Goal: Register for event/course

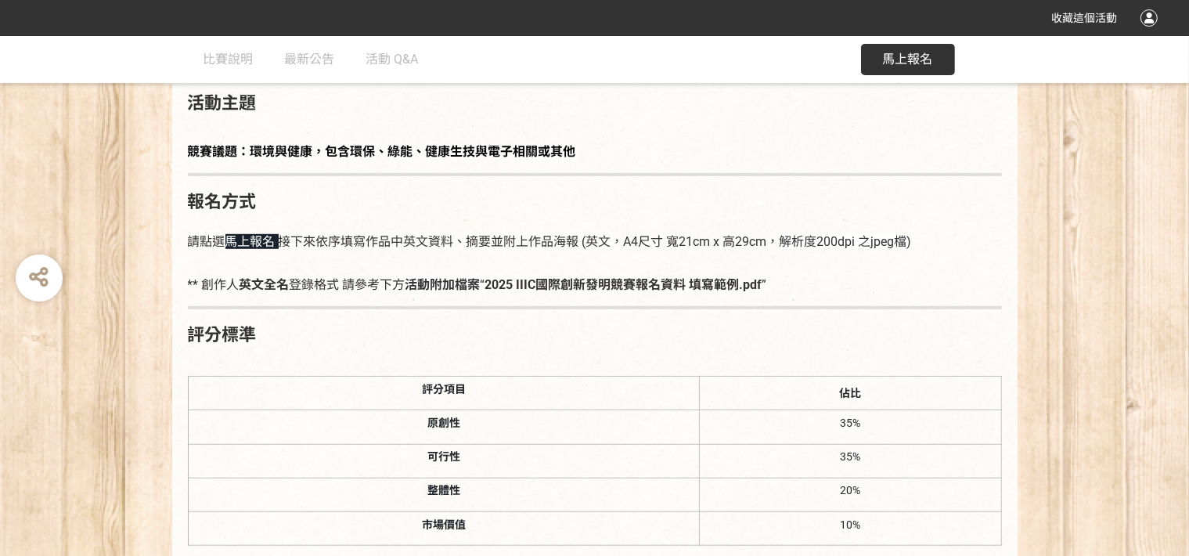
scroll to position [980, 0]
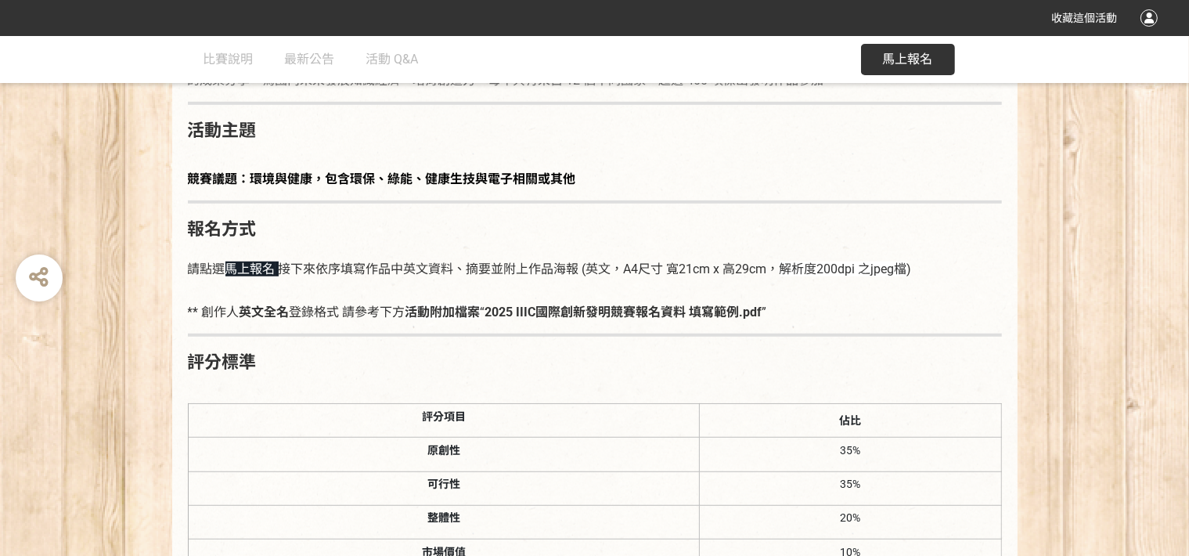
drag, startPoint x: 239, startPoint y: 310, endPoint x: 786, endPoint y: 304, distance: 547.1
click at [786, 304] on p "** 創作人 英文全名 登錄格式 請參考下方 活動附加檔案 “ 2025 IIIC國際創新發明競賽報名資料 填寫範例.pdf ”" at bounding box center [595, 303] width 814 height 35
click at [786, 297] on p "** 創作人 英文全名 登錄格式 請參考下方 活動附加檔案 “ 2025 IIIC國際創新發明競賽報名資料 填寫範例.pdf ”" at bounding box center [595, 303] width 814 height 35
click at [253, 273] on span "馬上報名" at bounding box center [250, 268] width 50 height 15
click at [268, 267] on span "馬上報名" at bounding box center [250, 268] width 50 height 15
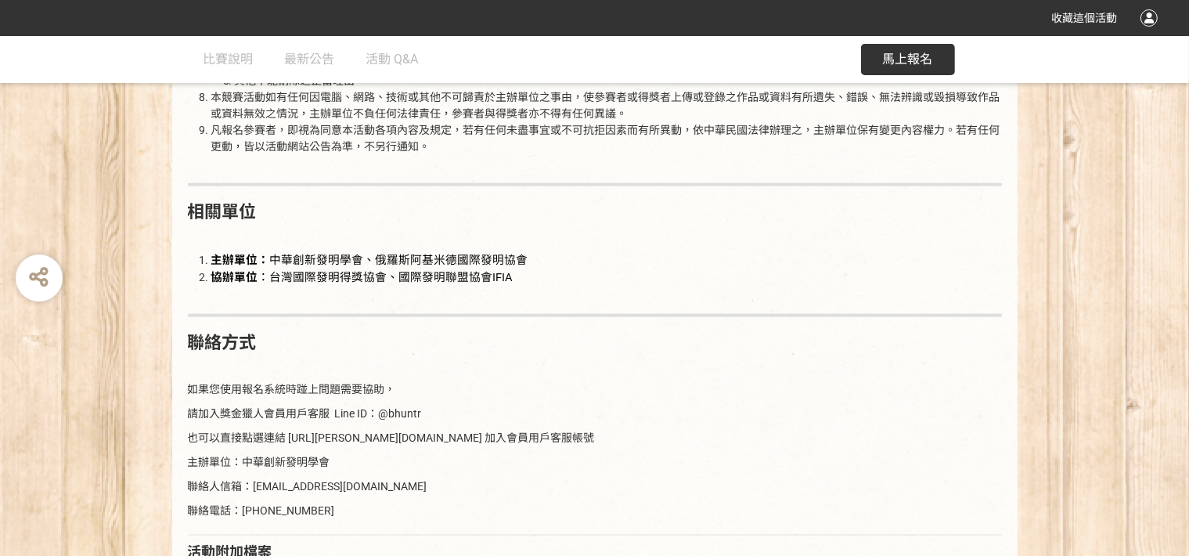
scroll to position [2232, 0]
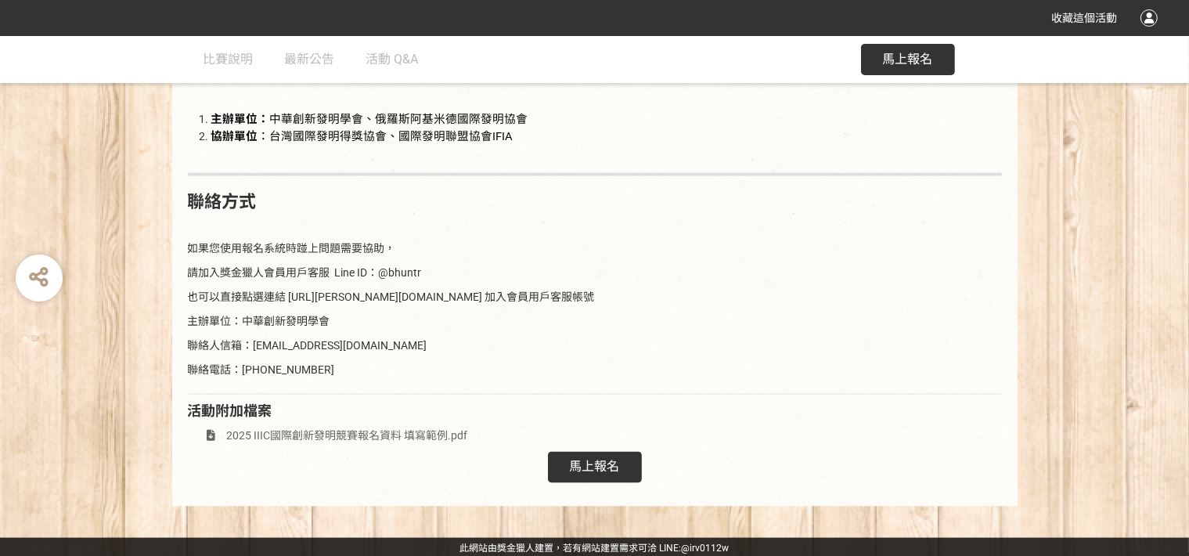
click at [592, 460] on span "馬上報名" at bounding box center [595, 466] width 50 height 15
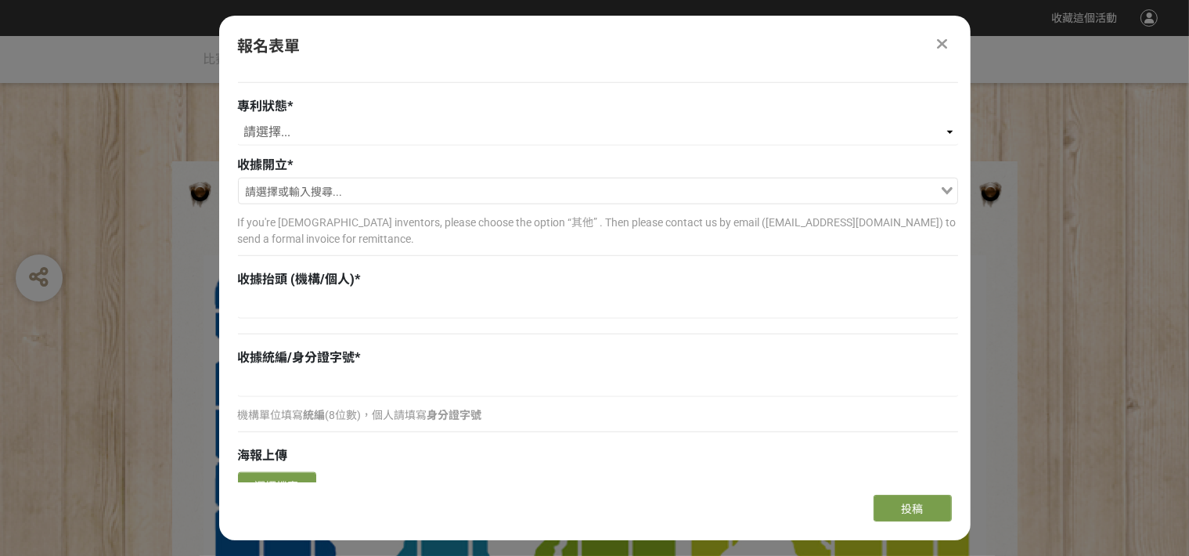
scroll to position [1725, 0]
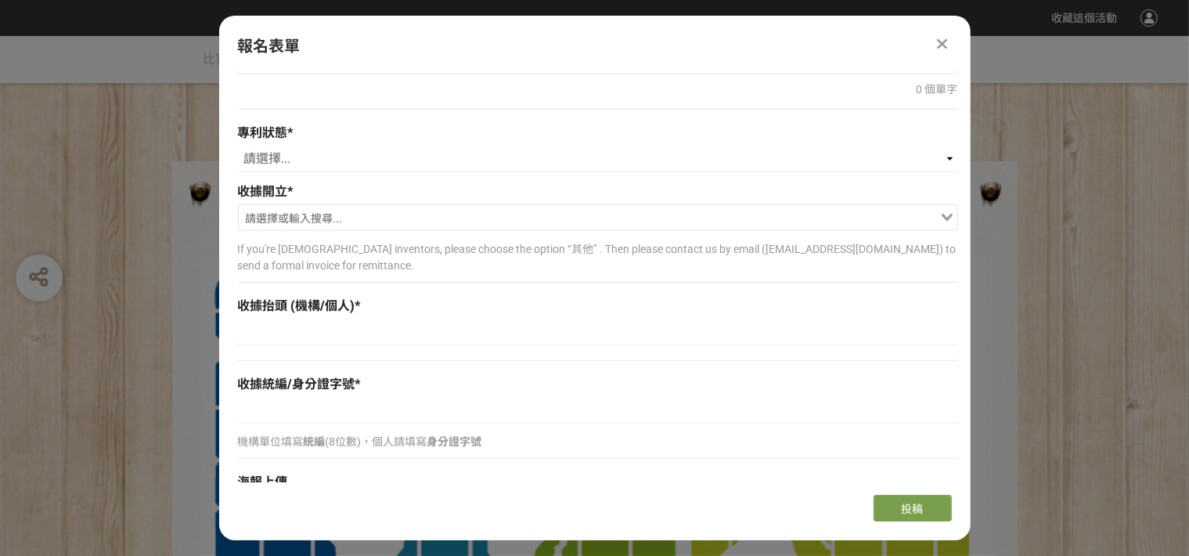
click at [313, 223] on input "Search for option" at bounding box center [588, 219] width 697 height 22
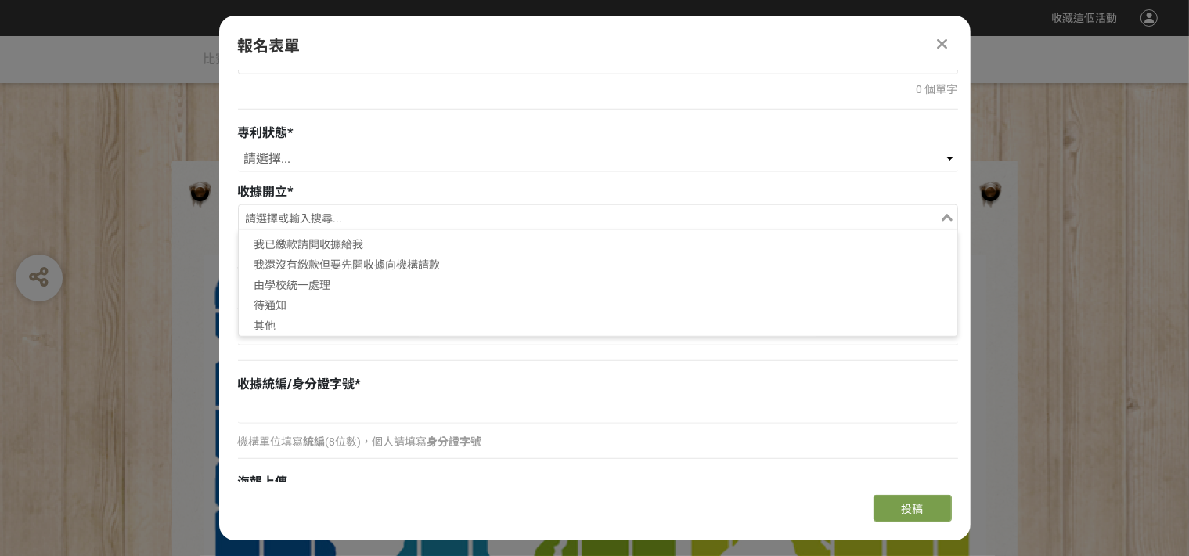
click at [317, 212] on input "Search for option" at bounding box center [588, 219] width 697 height 22
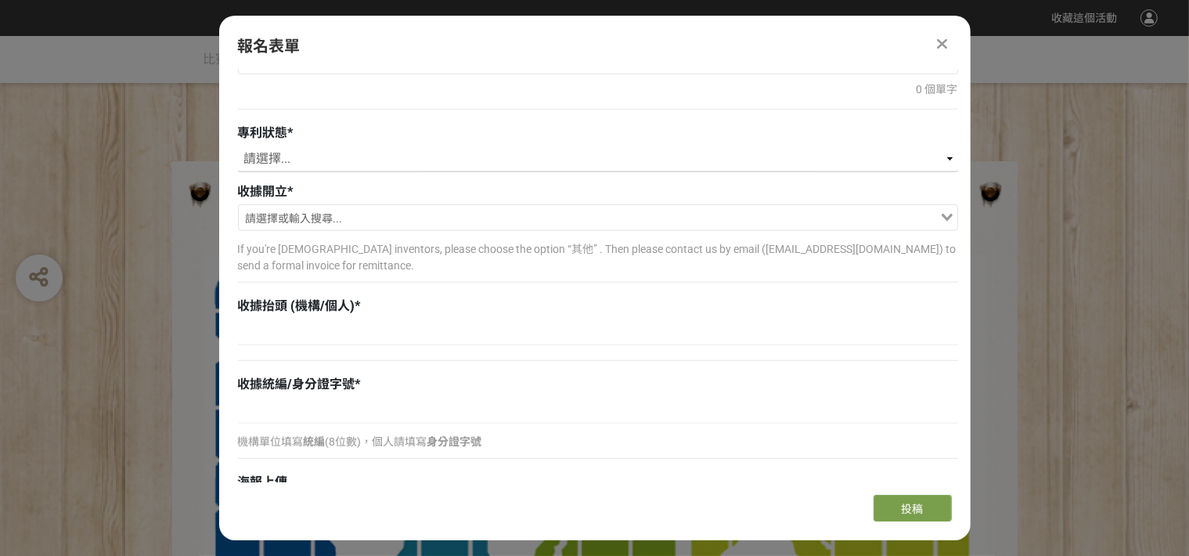
click at [291, 152] on select "請選擇... 已獲得專利 申請中 無專利" at bounding box center [598, 159] width 720 height 27
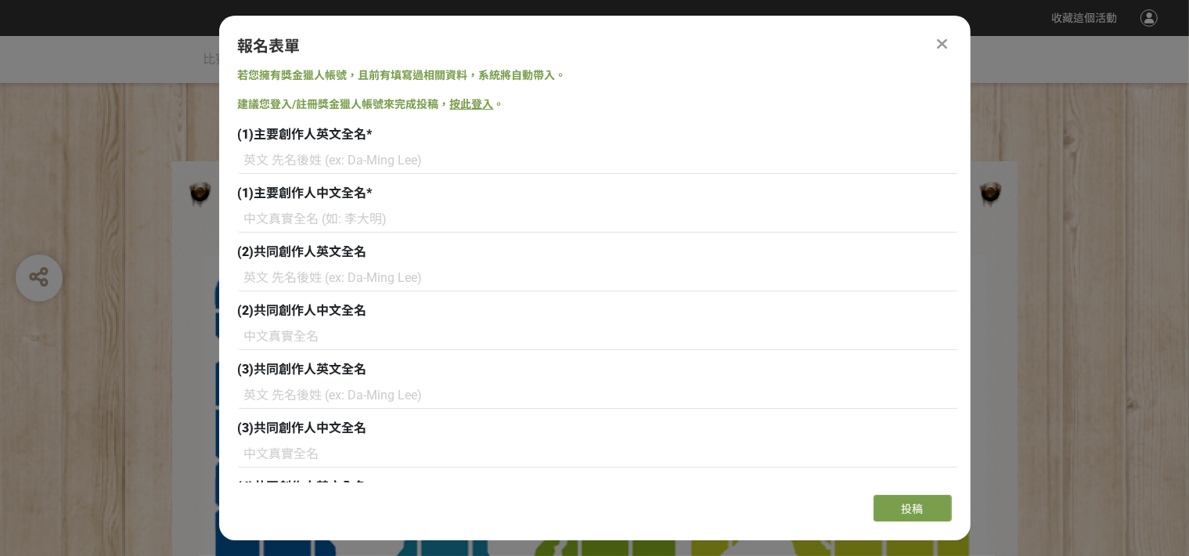
scroll to position [0, 0]
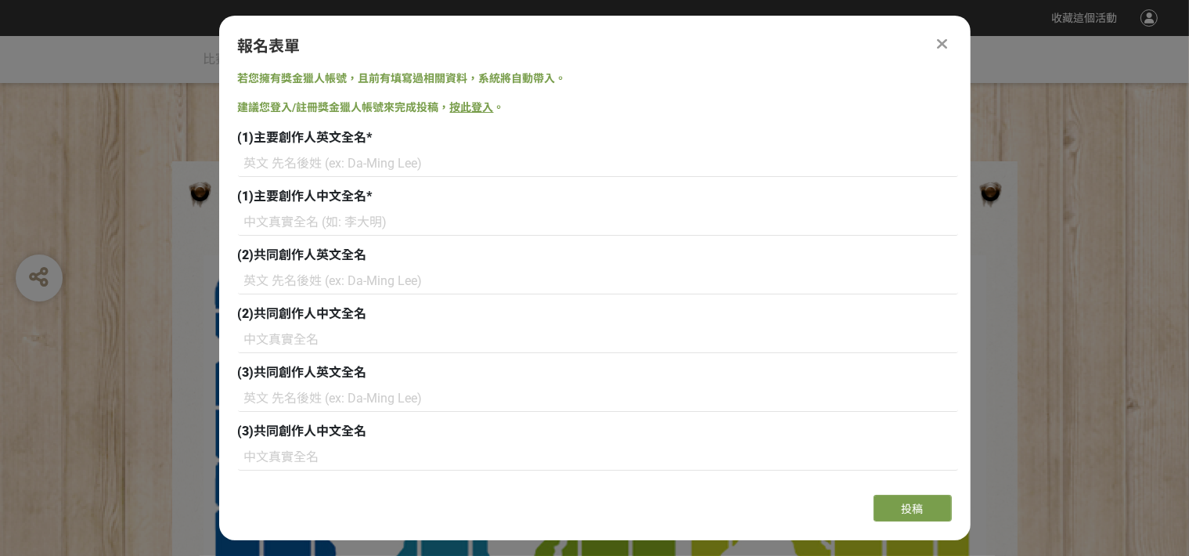
click at [478, 105] on link "按此登入" at bounding box center [472, 107] width 44 height 13
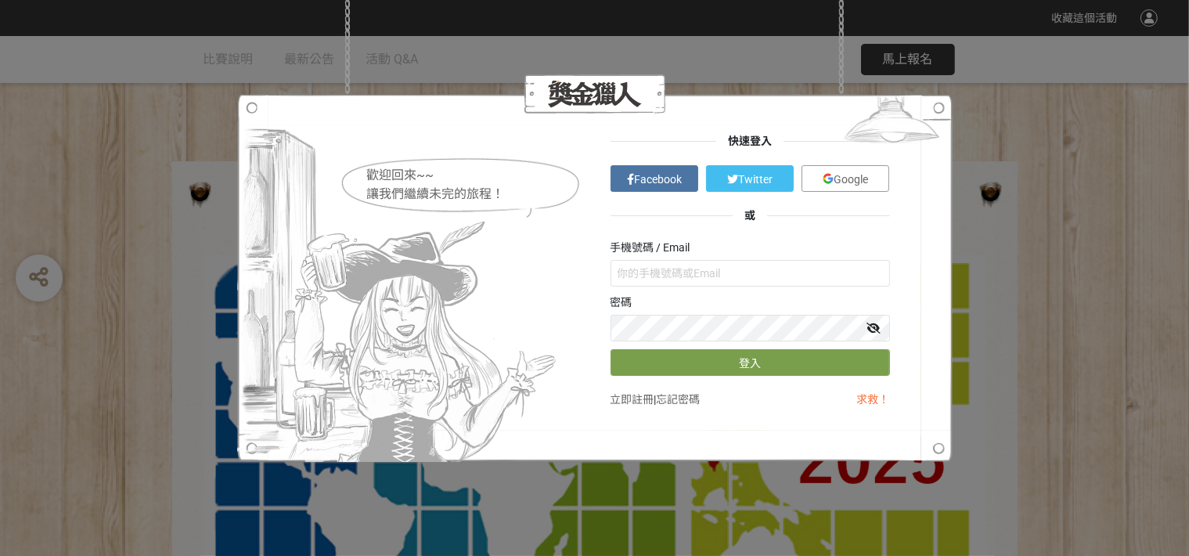
click at [1029, 213] on div "歡迎回來~~ 讓我們繼續未完的旅程！ 快速登入 Facebook Twitter Google 或 手機號碼 / Email 密碼 登入 立即註冊 | 忘記密…" at bounding box center [594, 278] width 1189 height 556
